Goal: Information Seeking & Learning: Learn about a topic

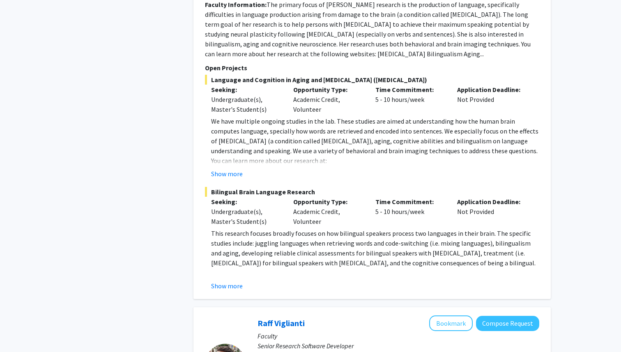
scroll to position [628, 0]
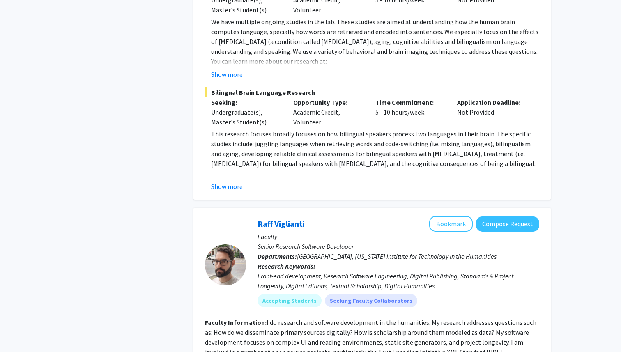
click at [247, 182] on div "Show more" at bounding box center [375, 187] width 328 height 10
click at [234, 182] on button "Show more" at bounding box center [227, 187] width 32 height 10
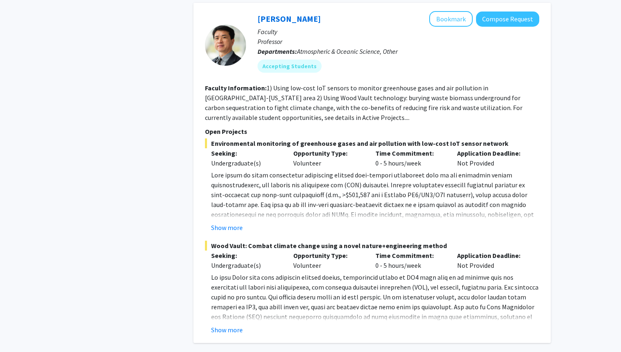
scroll to position [3889, 0]
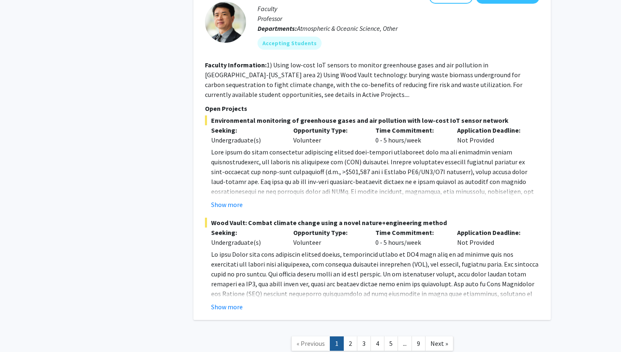
click at [353, 328] on nav "« Previous 1 2 3 4 5 ... 9 Next »" at bounding box center [373, 344] width 358 height 33
click at [350, 337] on link "2" at bounding box center [351, 344] width 14 height 14
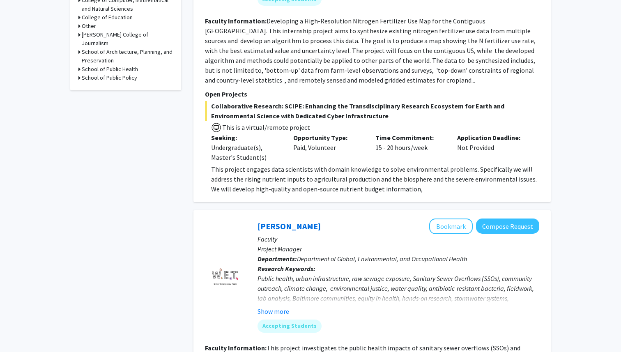
scroll to position [483, 0]
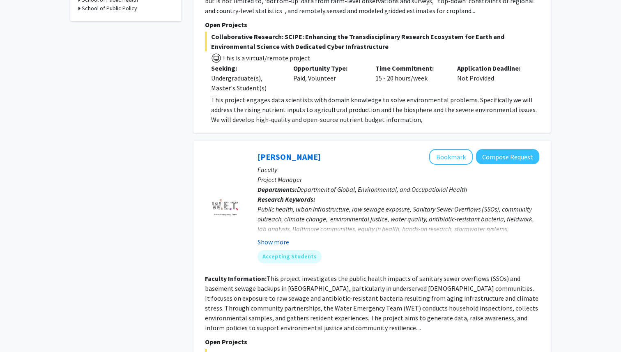
click at [275, 242] on button "Show more" at bounding box center [274, 242] width 32 height 10
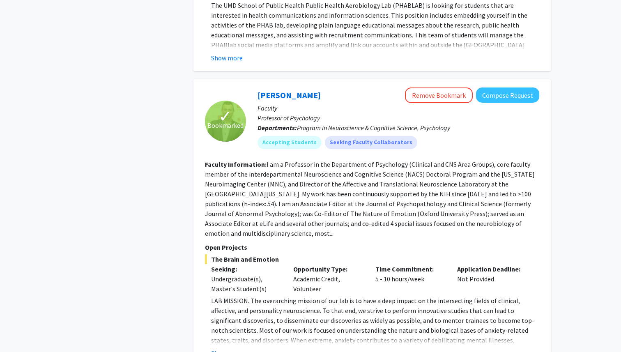
scroll to position [1474, 0]
click at [446, 87] on button "Remove Bookmark" at bounding box center [439, 95] width 68 height 16
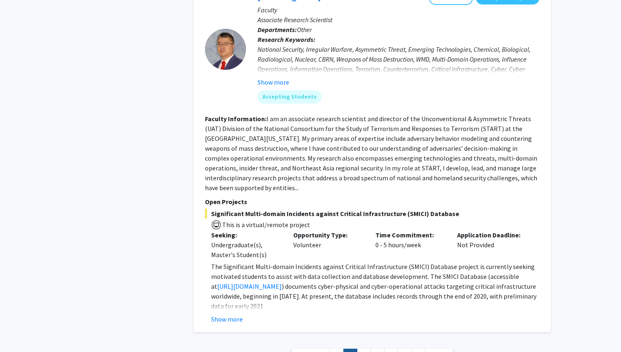
scroll to position [2705, 0]
click at [359, 349] on link "3" at bounding box center [364, 356] width 14 height 14
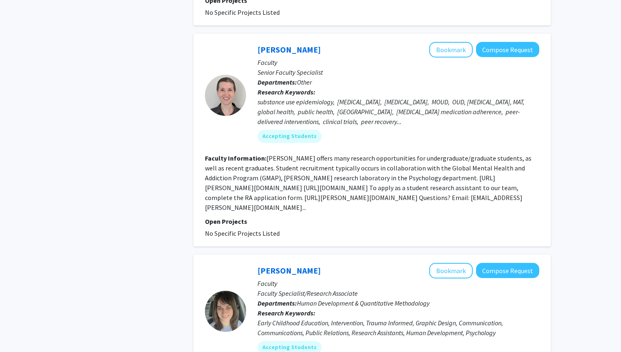
scroll to position [1194, 0]
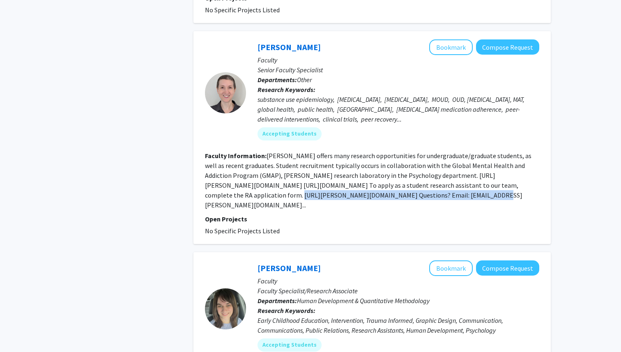
drag, startPoint x: 221, startPoint y: 194, endPoint x: 406, endPoint y: 190, distance: 185.4
click at [406, 190] on section "Faculty Information: CESAR offers many research opportunities for undergraduate…" at bounding box center [372, 180] width 335 height 59
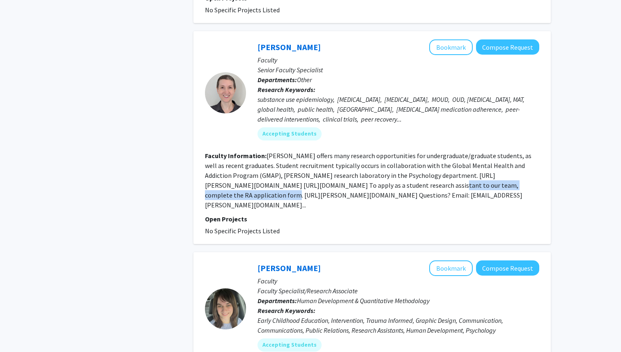
copy fg-read-more "nt to our team, complete the RA application form."
click at [305, 178] on fg-read-more "CESAR offers many research opportunities for undergraduate/graduate students, a…" at bounding box center [368, 181] width 327 height 58
click at [411, 175] on fg-read-more "CESAR offers many research opportunities for undergraduate/graduate students, a…" at bounding box center [368, 181] width 327 height 58
drag, startPoint x: 411, startPoint y: 175, endPoint x: 446, endPoint y: 177, distance: 35.8
click at [447, 177] on fg-read-more "CESAR offers many research opportunities for undergraduate/graduate students, a…" at bounding box center [368, 181] width 327 height 58
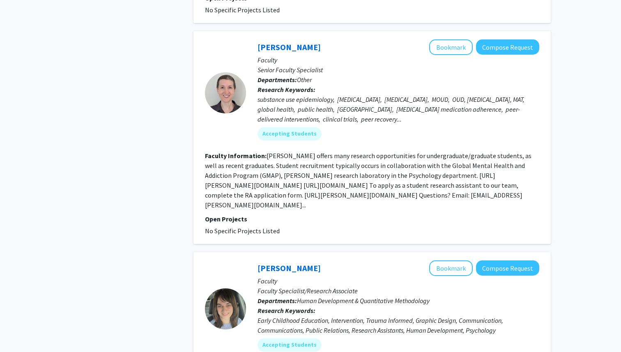
click at [431, 174] on fg-read-more "CESAR offers many research opportunities for undergraduate/graduate students, a…" at bounding box center [368, 181] width 327 height 58
drag, startPoint x: 410, startPoint y: 176, endPoint x: 474, endPoint y: 173, distance: 63.7
click at [474, 173] on section "Faculty Information: CESAR offers many research opportunities for undergraduate…" at bounding box center [372, 180] width 335 height 59
copy fg-read-more "https://cesar.umd.edu/"
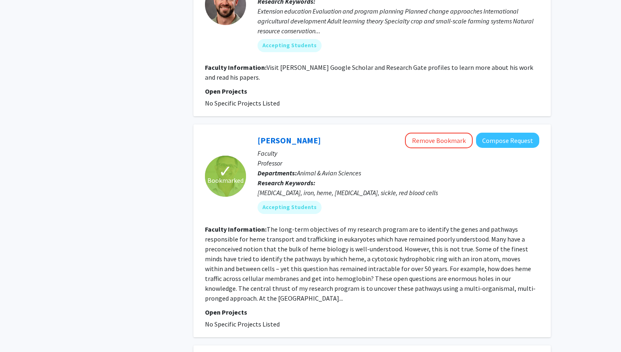
scroll to position [1684, 0]
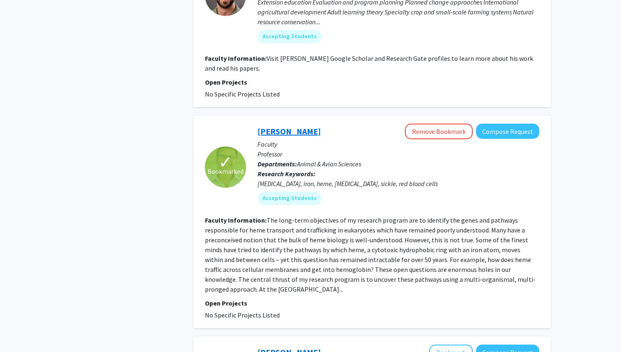
click at [281, 130] on link "Iqbal Hamza" at bounding box center [289, 131] width 63 height 10
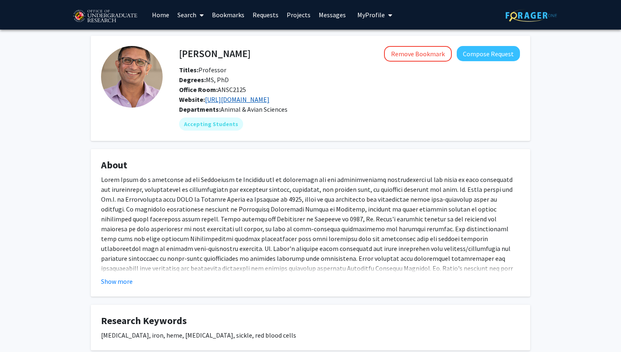
click at [238, 103] on link "https://hamza.umd.edu/" at bounding box center [237, 99] width 65 height 8
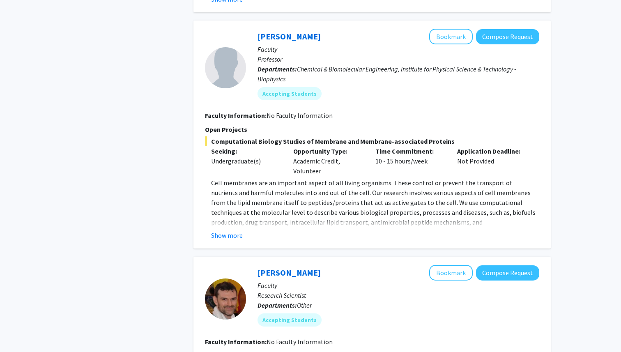
scroll to position [536, 0]
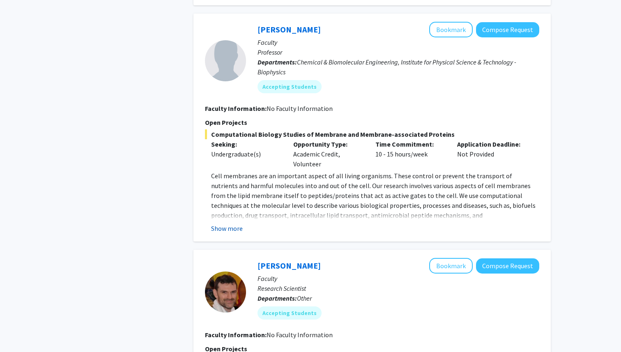
click at [226, 229] on button "Show more" at bounding box center [227, 229] width 32 height 10
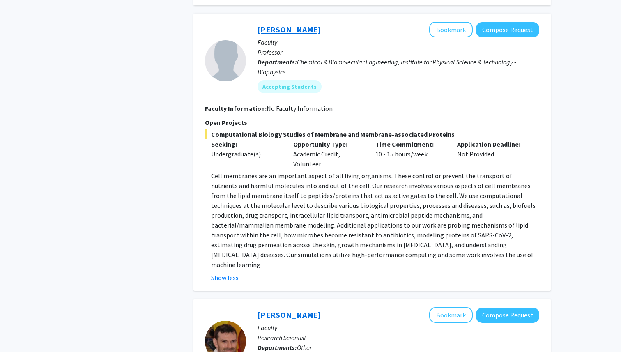
click at [283, 33] on link "Jeffery Klauda" at bounding box center [289, 29] width 63 height 10
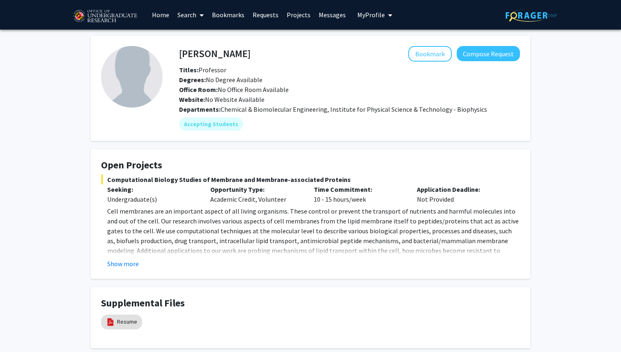
click at [212, 100] on span "Website: No Website Available" at bounding box center [221, 99] width 85 height 8
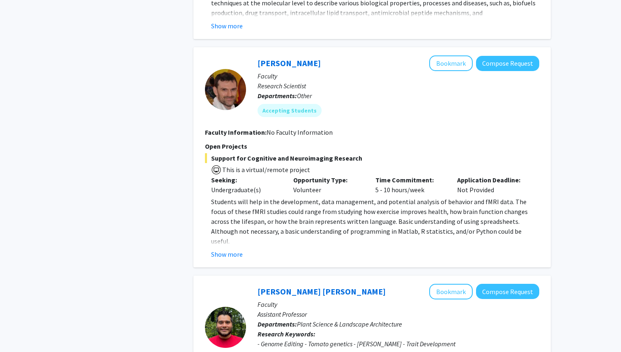
scroll to position [739, 0]
click at [213, 254] on button "Show more" at bounding box center [227, 254] width 32 height 10
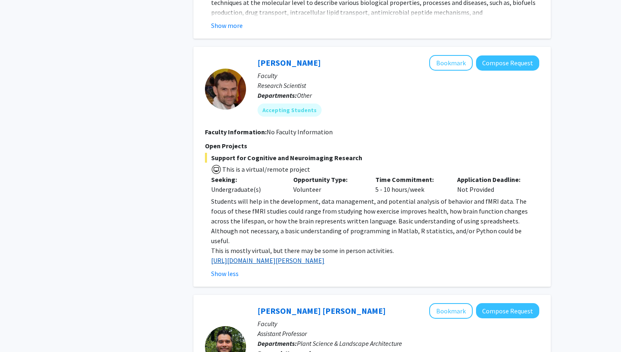
click at [236, 256] on link "http://www.mnc.umd.edu/faculty/purcell" at bounding box center [267, 260] width 113 height 8
click at [298, 60] on link "Jeremy Purcell" at bounding box center [289, 63] width 63 height 10
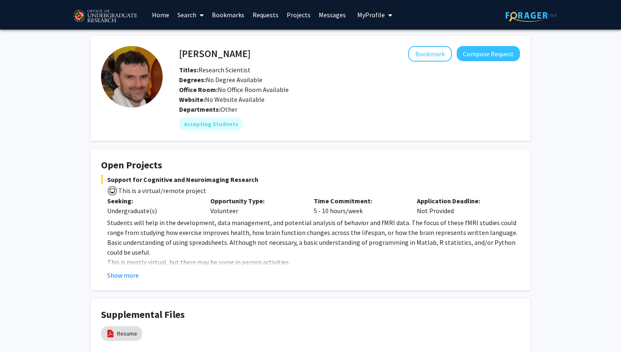
click at [232, 97] on span "Website: No Website Available" at bounding box center [221, 99] width 85 height 8
click at [125, 269] on fg-read-more "Students will help in the development, data management, and potential analysis …" at bounding box center [310, 249] width 419 height 62
click at [125, 275] on button "Show more" at bounding box center [123, 275] width 32 height 10
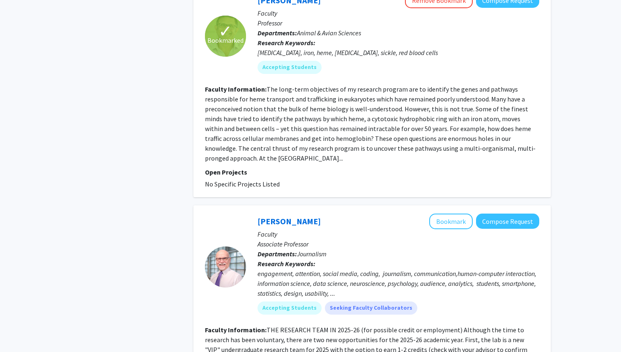
scroll to position [1982, 0]
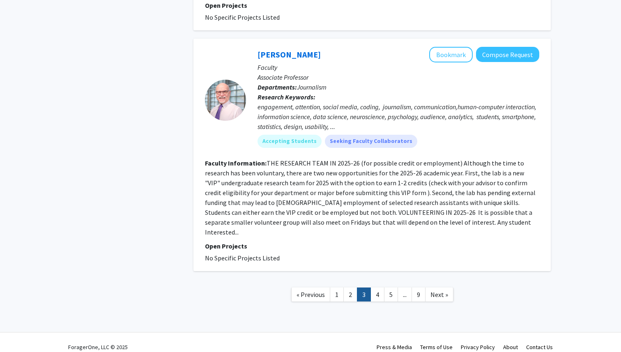
click at [371, 288] on ul "« Previous 1 2 3 4 5 ... 9 Next »" at bounding box center [372, 295] width 162 height 14
click at [375, 288] on link "4" at bounding box center [378, 295] width 14 height 14
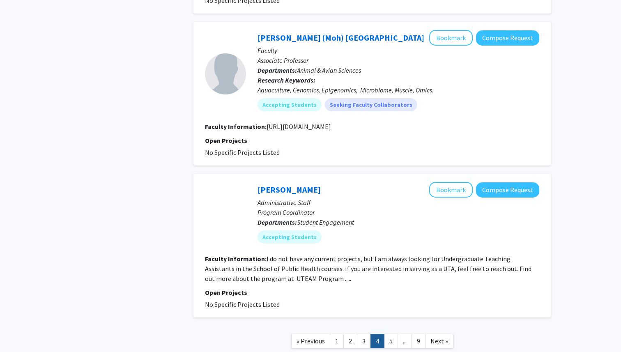
scroll to position [1430, 0]
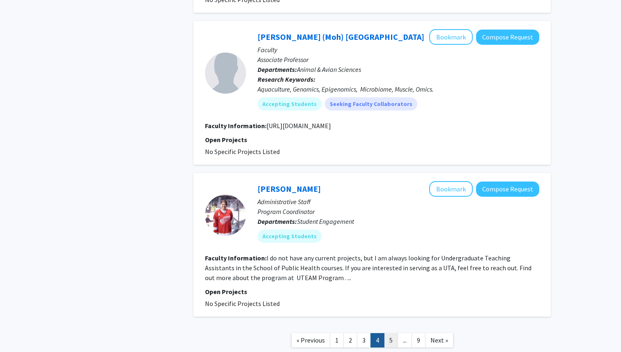
click at [386, 338] on link "5" at bounding box center [391, 340] width 14 height 14
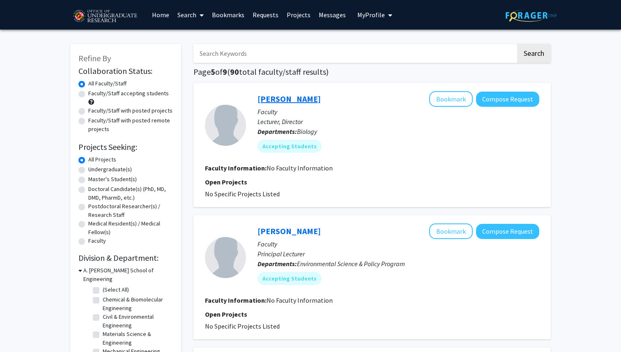
click at [289, 102] on link "Nicholas Fletcher" at bounding box center [289, 99] width 63 height 10
click at [104, 167] on label "Undergraduate(s)" at bounding box center [110, 169] width 44 height 9
click at [94, 167] on input "Undergraduate(s)" at bounding box center [90, 167] width 5 height 5
radio input "true"
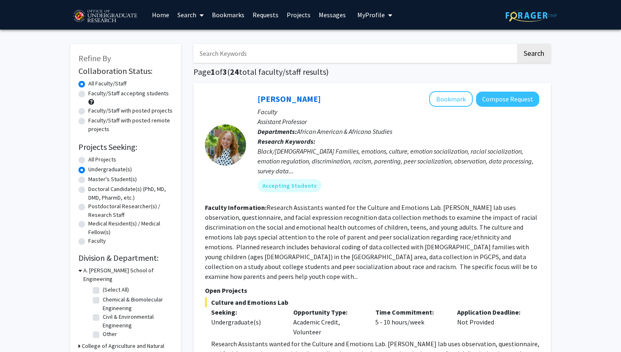
click at [118, 97] on label "Faculty/Staff accepting students" at bounding box center [128, 93] width 81 height 9
click at [94, 95] on input "Faculty/Staff accepting students" at bounding box center [90, 91] width 5 height 5
radio input "true"
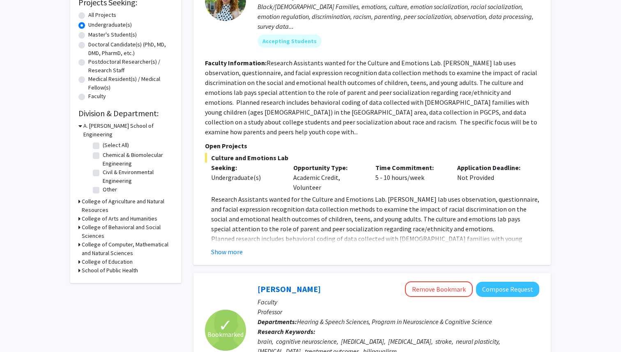
scroll to position [146, 0]
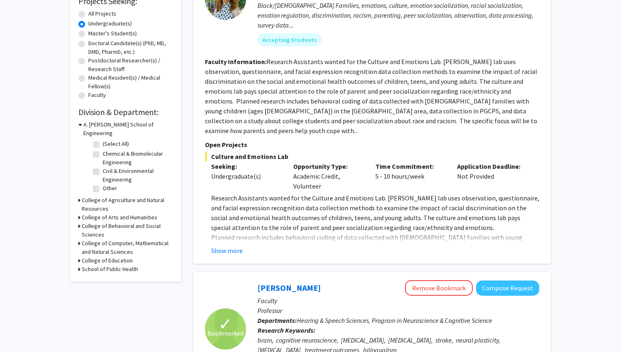
click at [80, 239] on icon at bounding box center [80, 243] width 2 height 9
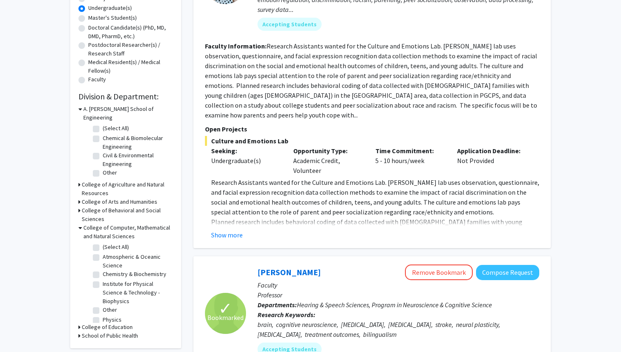
scroll to position [163, 0]
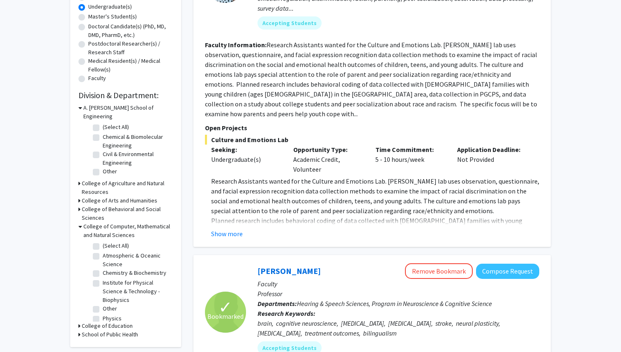
click at [103, 269] on label "Chemistry & Biochemistry" at bounding box center [135, 273] width 64 height 9
click at [103, 269] on input "Chemistry & Biochemistry" at bounding box center [105, 271] width 5 height 5
checkbox input "true"
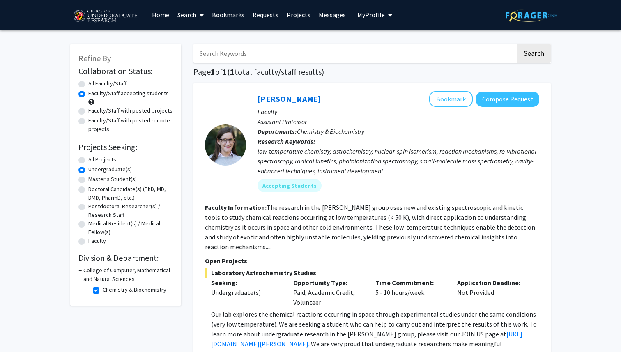
click at [82, 268] on div "College of Computer, Mathematical and Natural Sciences" at bounding box center [126, 274] width 95 height 17
click at [81, 270] on icon at bounding box center [81, 270] width 4 height 9
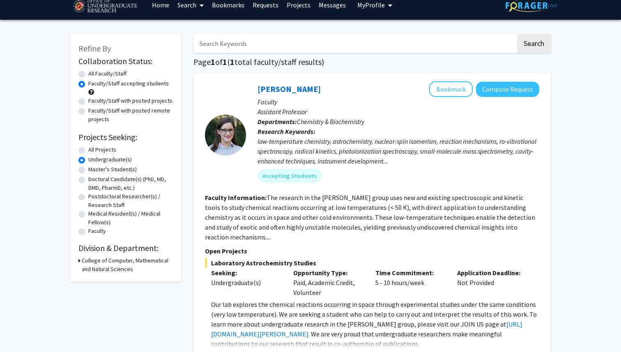
click at [81, 262] on div "College of Computer, Mathematical and Natural Sciences" at bounding box center [126, 264] width 95 height 17
click at [79, 259] on icon at bounding box center [80, 260] width 2 height 9
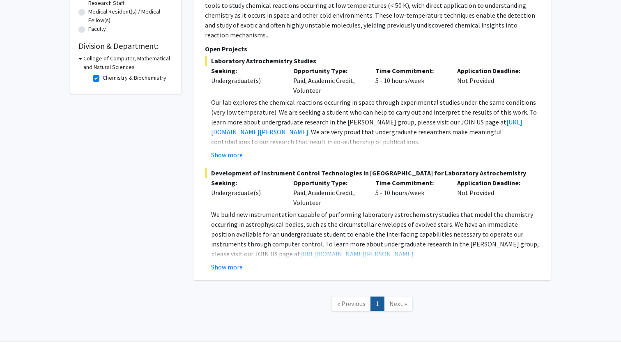
scroll to position [221, 0]
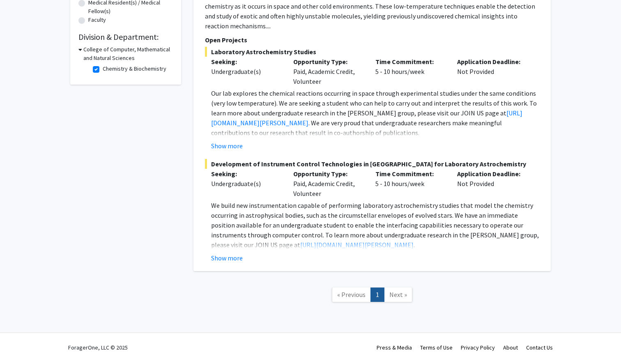
click at [390, 291] on span "Next »" at bounding box center [399, 295] width 18 height 8
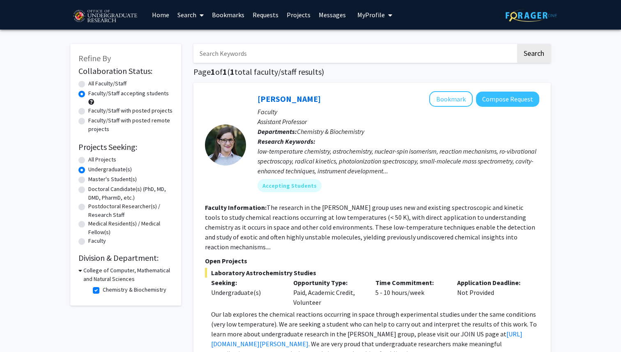
click at [103, 290] on label "Chemistry & Biochemistry" at bounding box center [135, 290] width 64 height 9
click at [103, 290] on input "Chemistry & Biochemistry" at bounding box center [105, 288] width 5 height 5
checkbox input "false"
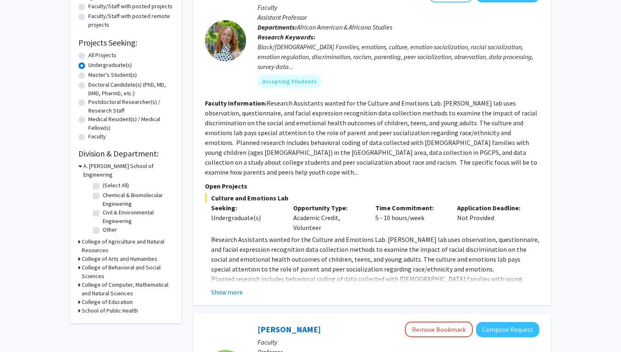
scroll to position [105, 0]
click at [83, 263] on h3 "College of Behavioral and Social Sciences" at bounding box center [127, 271] width 91 height 17
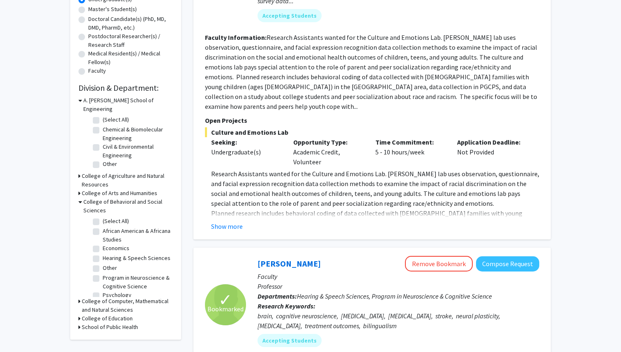
scroll to position [171, 0]
click at [103, 273] on label "Program in Neuroscience & Cognitive Science" at bounding box center [137, 281] width 68 height 17
click at [103, 273] on input "Program in Neuroscience & Cognitive Science" at bounding box center [105, 275] width 5 height 5
checkbox input "true"
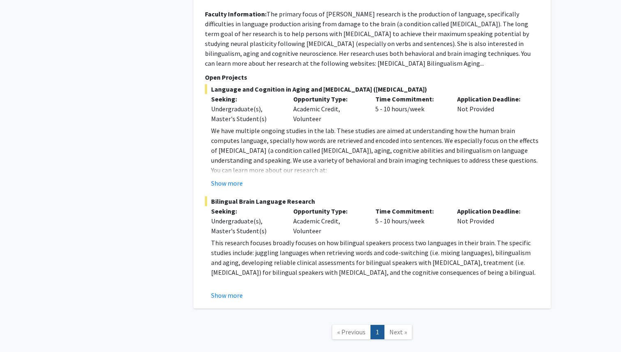
scroll to position [517, 0]
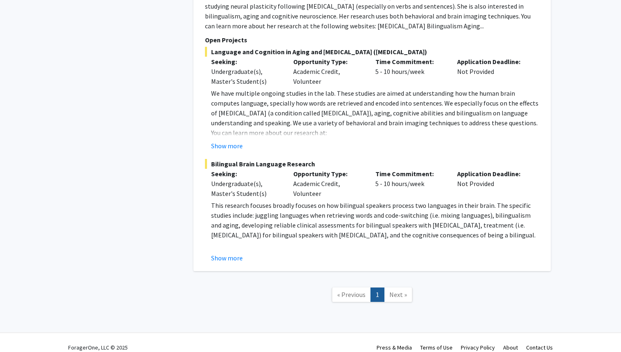
click at [398, 291] on span "Next »" at bounding box center [399, 295] width 18 height 8
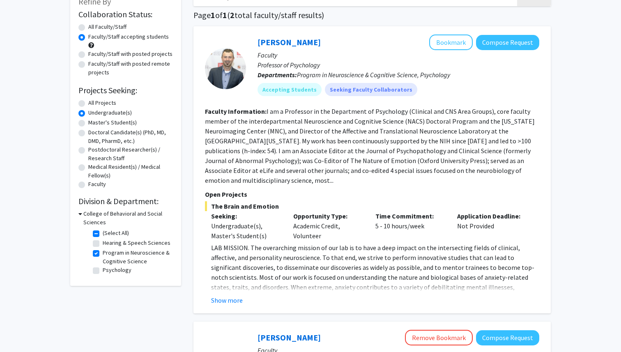
scroll to position [58, 0]
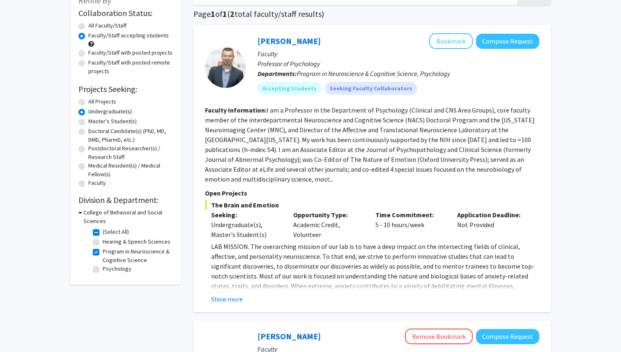
drag, startPoint x: 99, startPoint y: 253, endPoint x: 142, endPoint y: 258, distance: 42.6
click at [143, 257] on fg-checkbox "Program in Neuroscience & Cognitive Science Program in Neuroscience & Cognitive…" at bounding box center [132, 255] width 78 height 17
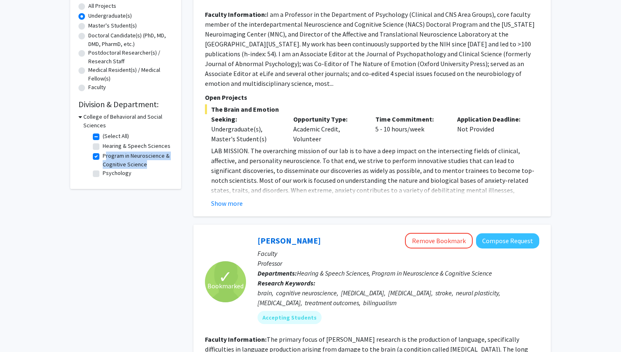
scroll to position [157, 0]
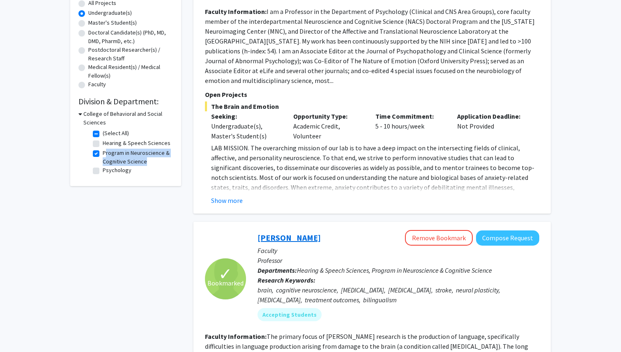
click at [289, 233] on link "Yasmeen Faroqi-Shah" at bounding box center [289, 238] width 63 height 10
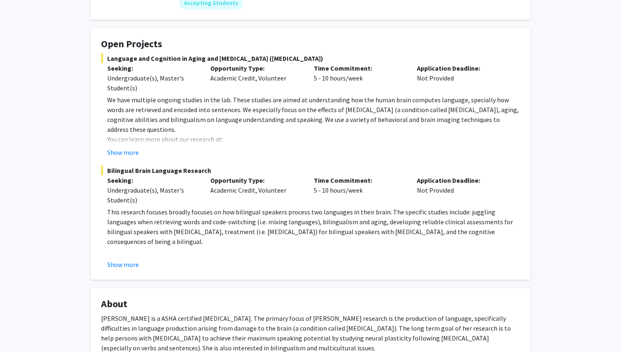
scroll to position [132, 0]
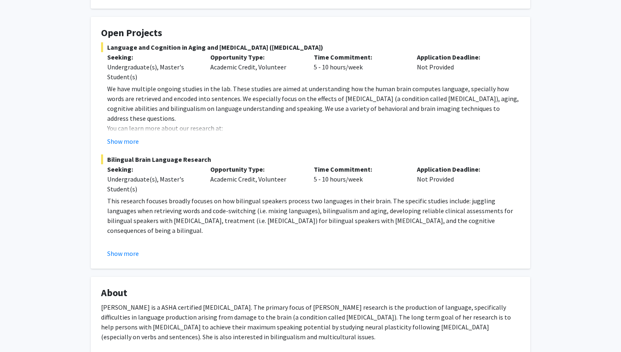
click at [129, 134] on link "www.aphasia.umd.edu" at bounding box center [155, 138] width 97 height 8
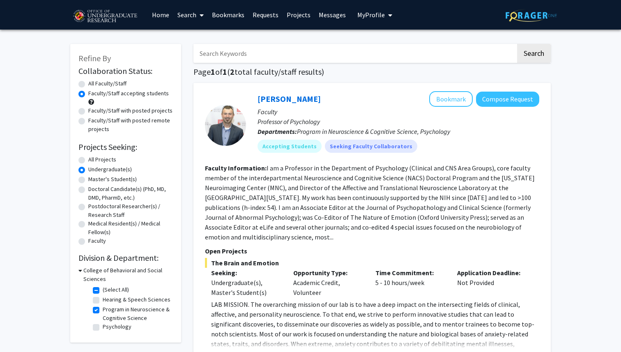
click at [103, 309] on label "Program in Neuroscience & Cognitive Science" at bounding box center [137, 313] width 68 height 17
click at [103, 309] on input "Program in Neuroscience & Cognitive Science" at bounding box center [105, 307] width 5 height 5
checkbox input "false"
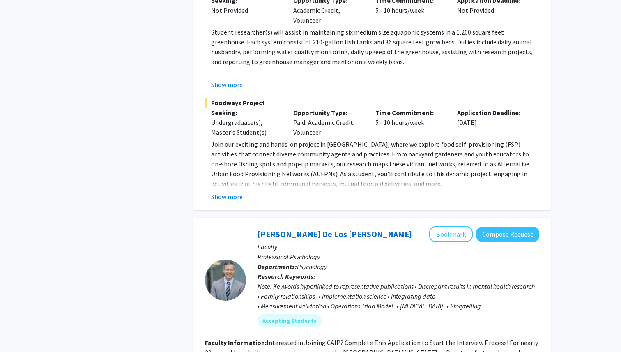
scroll to position [1749, 0]
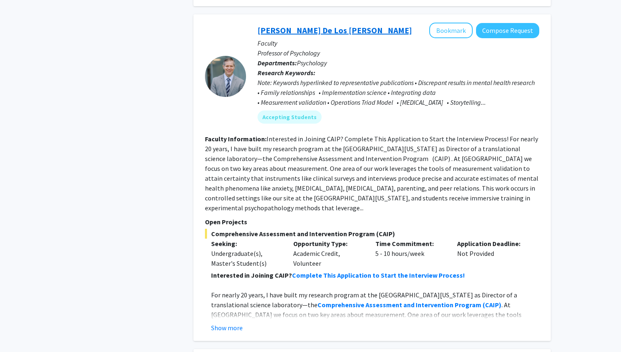
click at [300, 25] on link "Andres De Los Reyes" at bounding box center [335, 30] width 155 height 10
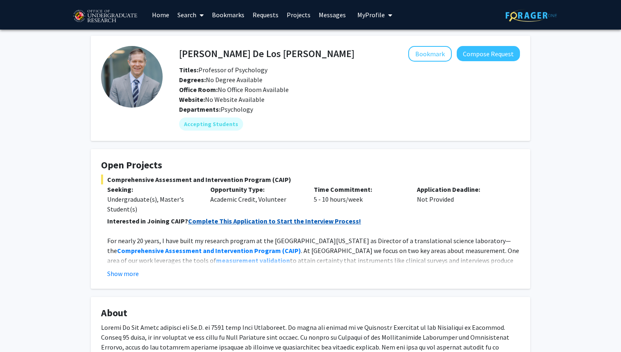
click at [226, 223] on strong "Complete This Application to Start the Interview Process!" at bounding box center [274, 221] width 173 height 8
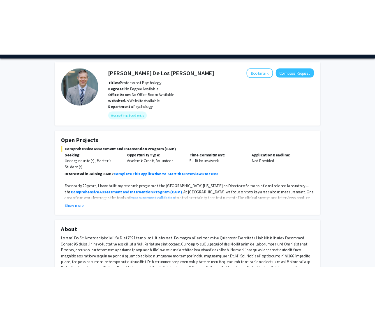
scroll to position [40, 0]
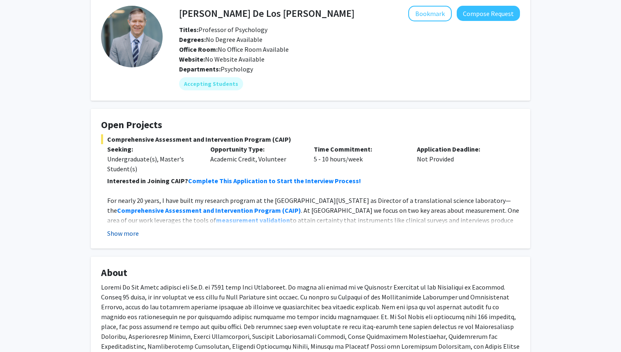
click at [120, 236] on button "Show more" at bounding box center [123, 234] width 32 height 10
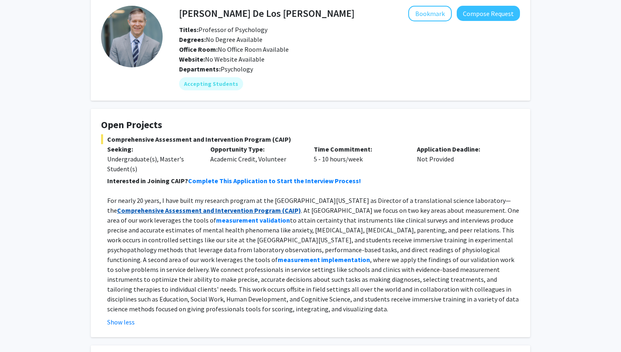
click at [190, 212] on strong "Comprehensive Assessment and Intervention Program" at bounding box center [199, 210] width 164 height 8
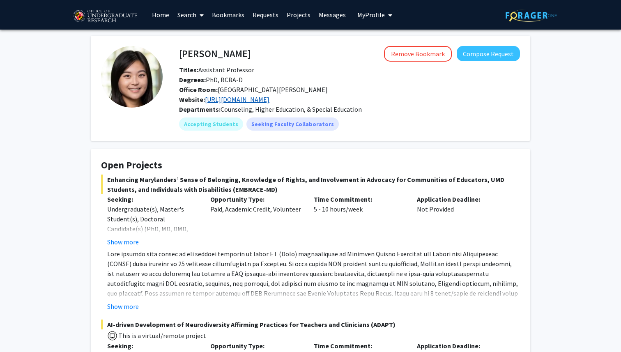
click at [245, 100] on link "[URL][DOMAIN_NAME]" at bounding box center [237, 99] width 65 height 8
